Goal: Submit feedback/report problem

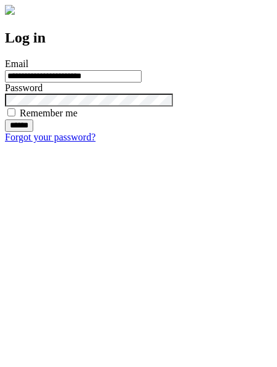
type input "**********"
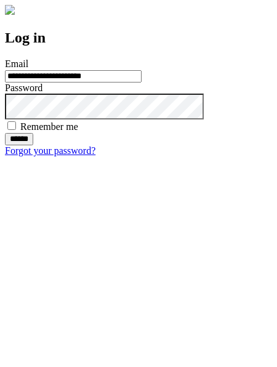
click at [33, 145] on input "******" at bounding box center [19, 139] width 28 height 12
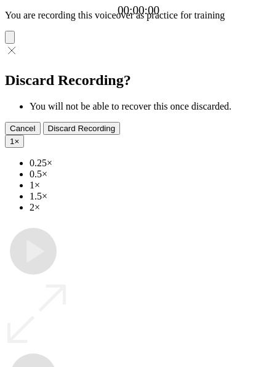
type input "**********"
